Goal: Task Accomplishment & Management: Use online tool/utility

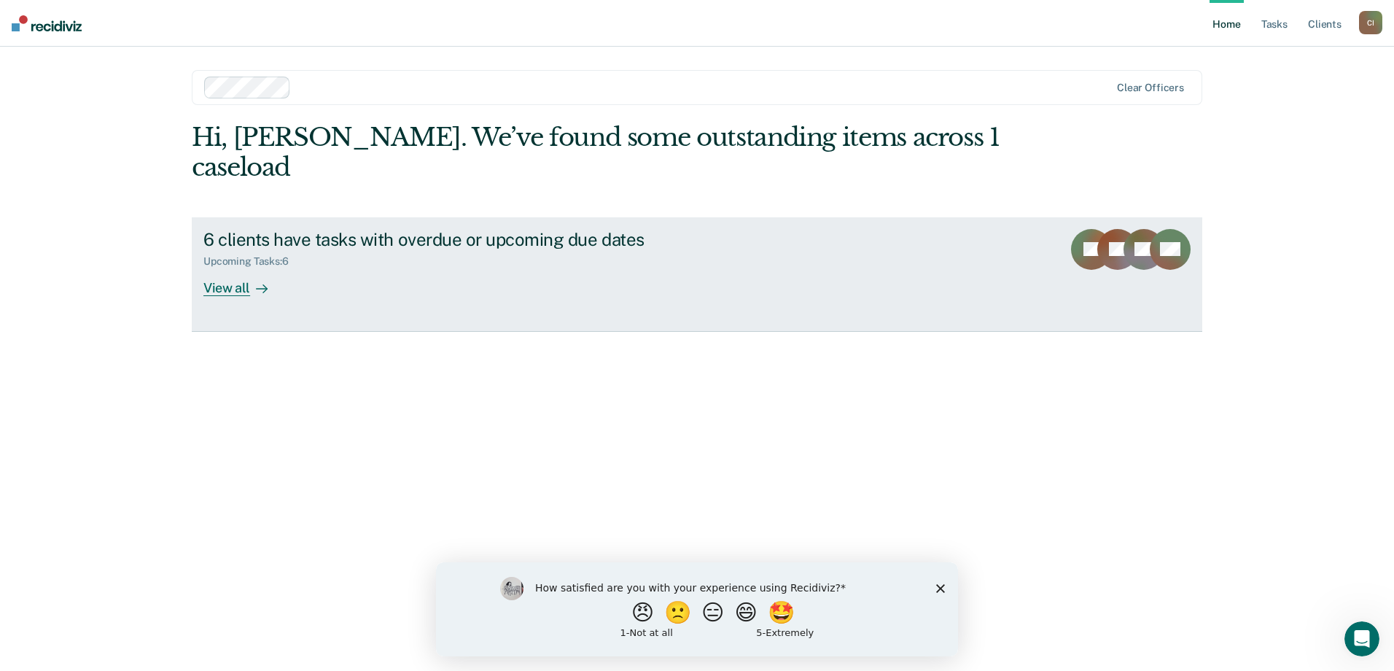
click at [233, 268] on div "View all" at bounding box center [244, 282] width 82 height 28
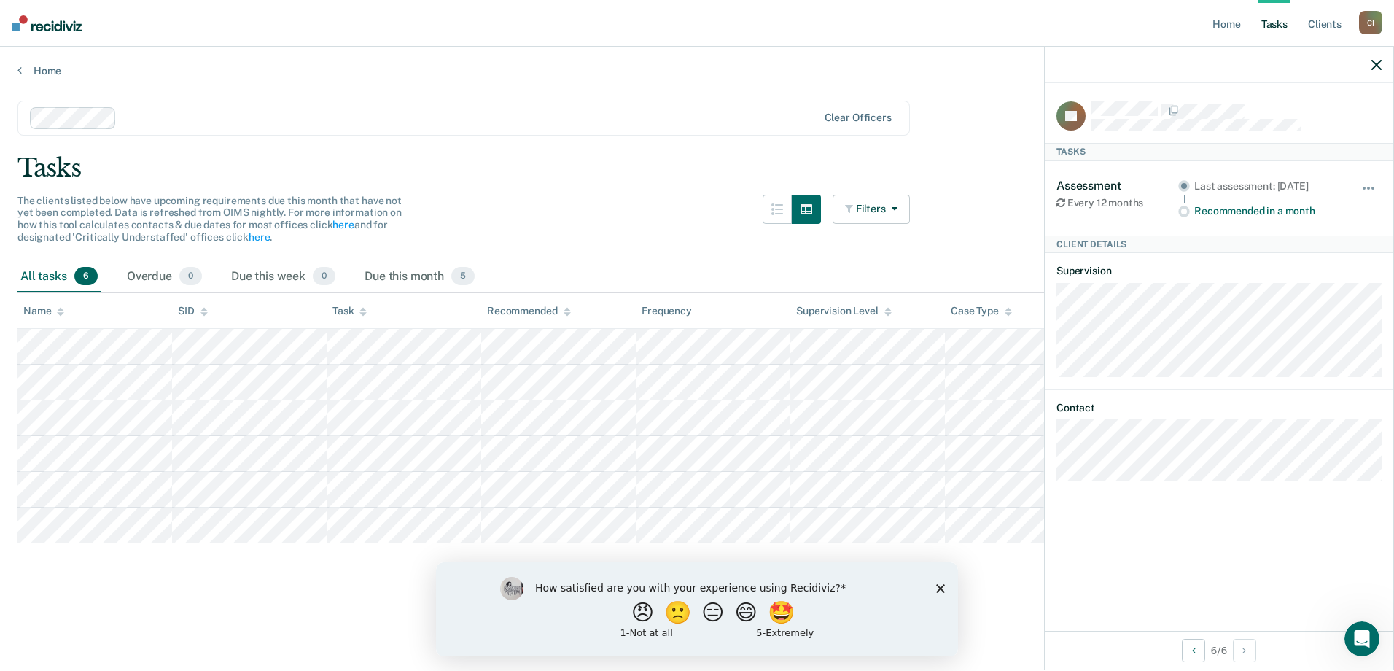
click at [507, 151] on main "Clear officers Tasks The clients listed below have upcoming requirements due th…" at bounding box center [697, 371] width 1394 height 589
